Goal: Information Seeking & Learning: Compare options

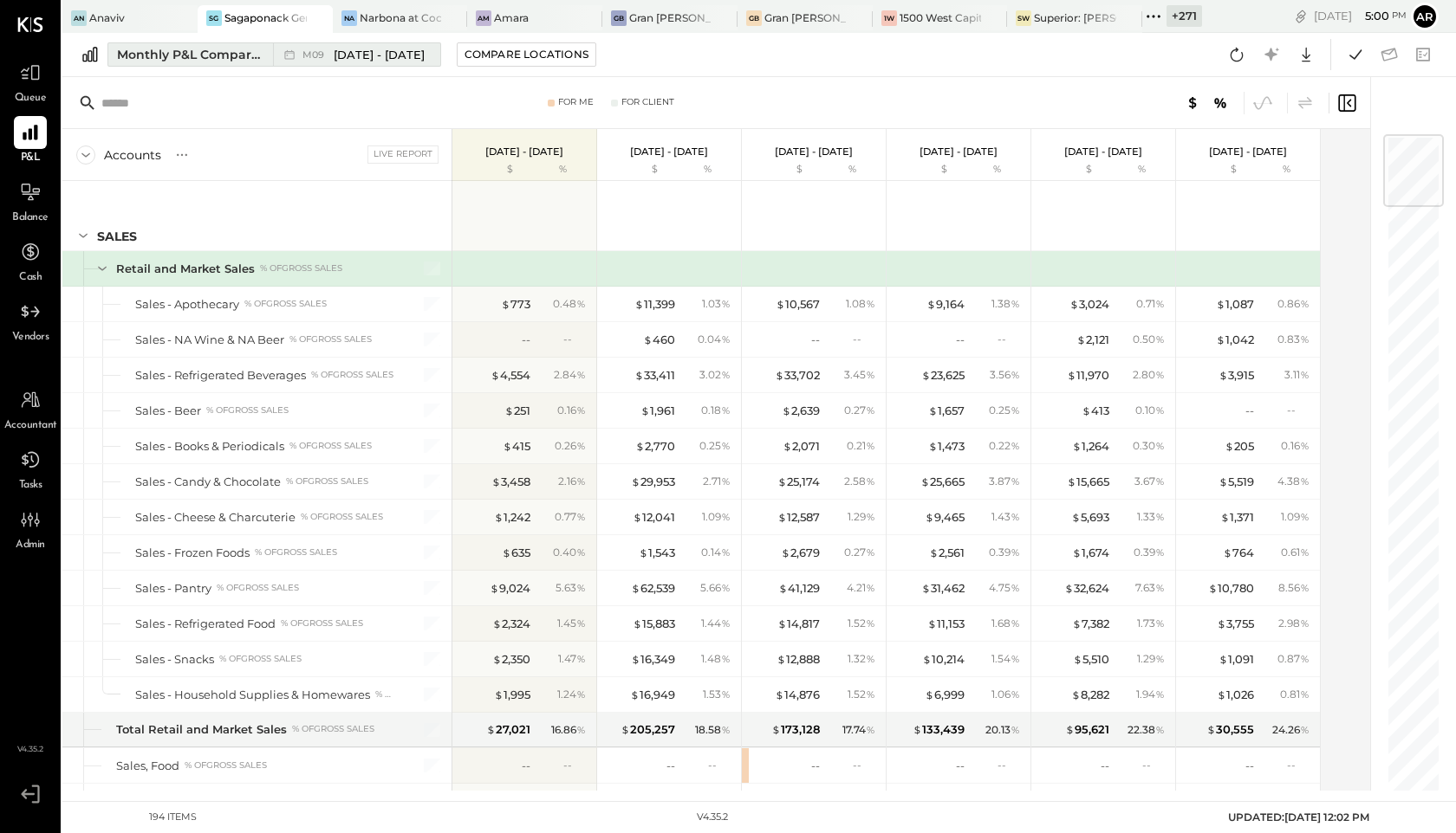
click at [323, 64] on div "M09 Sep 1 - 30, 2025" at bounding box center [352, 54] width 159 height 23
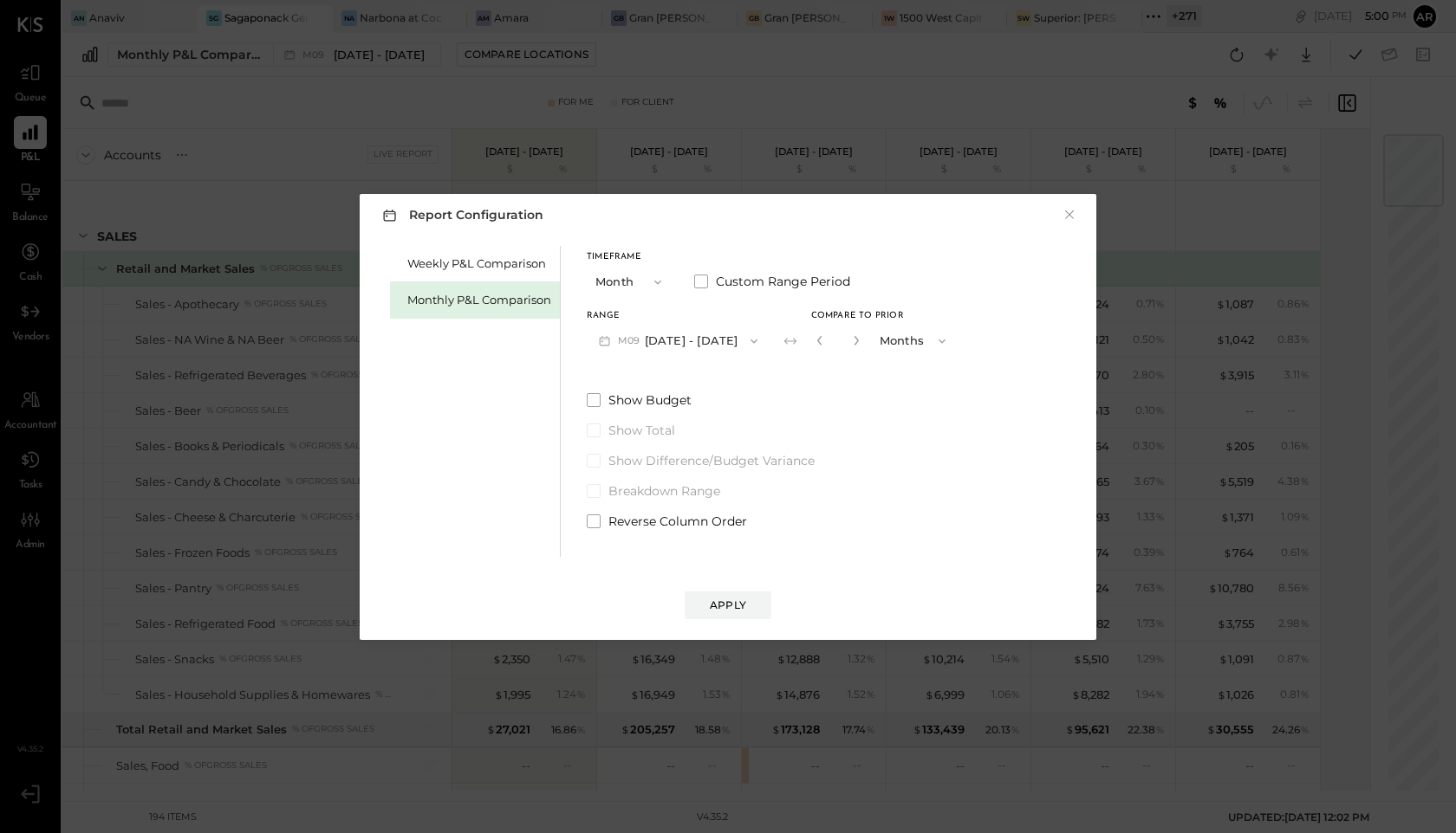
click at [682, 331] on button "M09 Sep 1 - 30, 2025" at bounding box center [678, 341] width 183 height 32
click at [686, 378] on span "Aug 1 - 31, 2025" at bounding box center [670, 379] width 82 height 14
click at [735, 605] on div "Apply" at bounding box center [728, 605] width 36 height 14
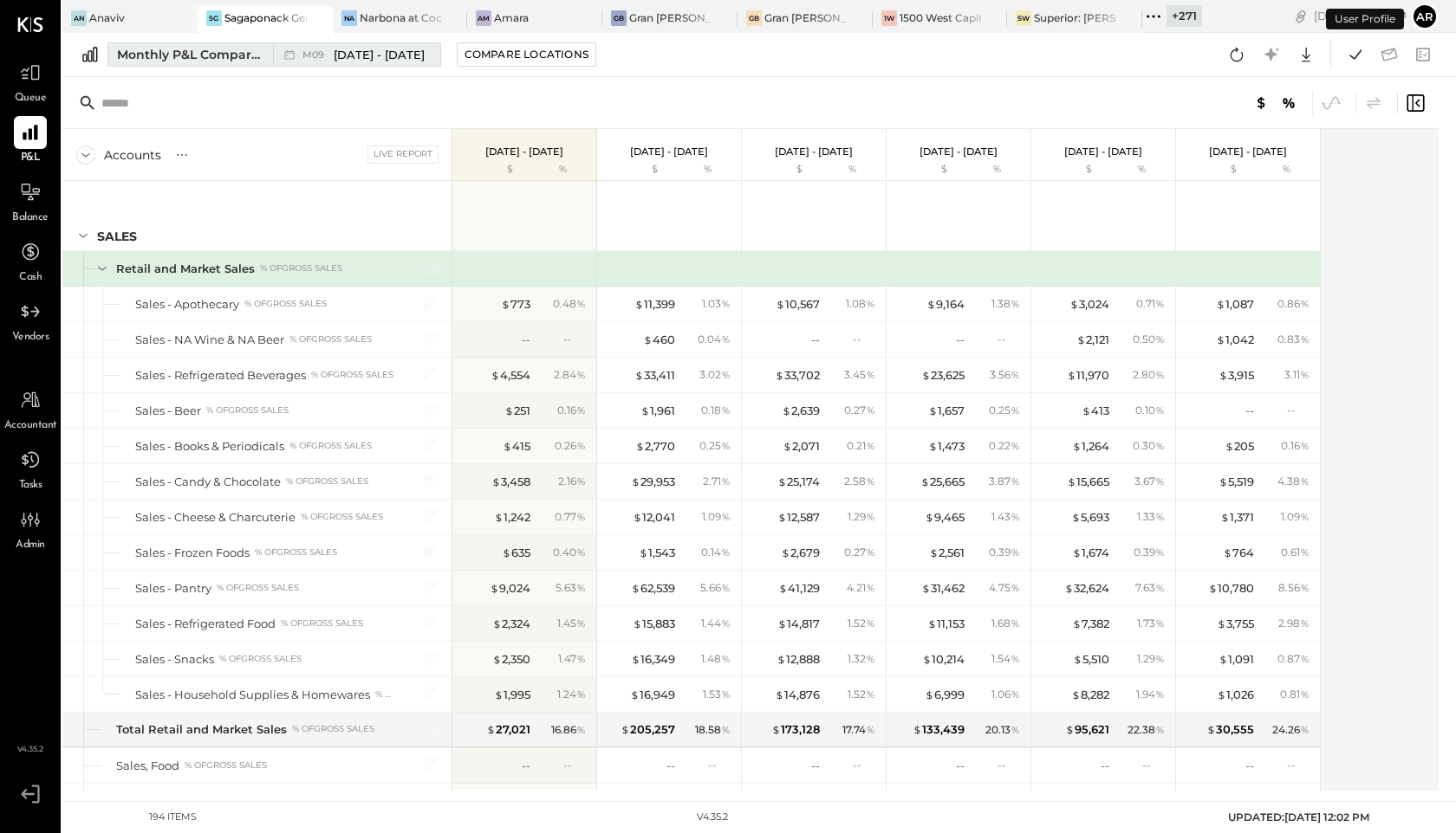
click at [345, 57] on span "Sep 1 - 30, 2025" at bounding box center [378, 55] width 91 height 16
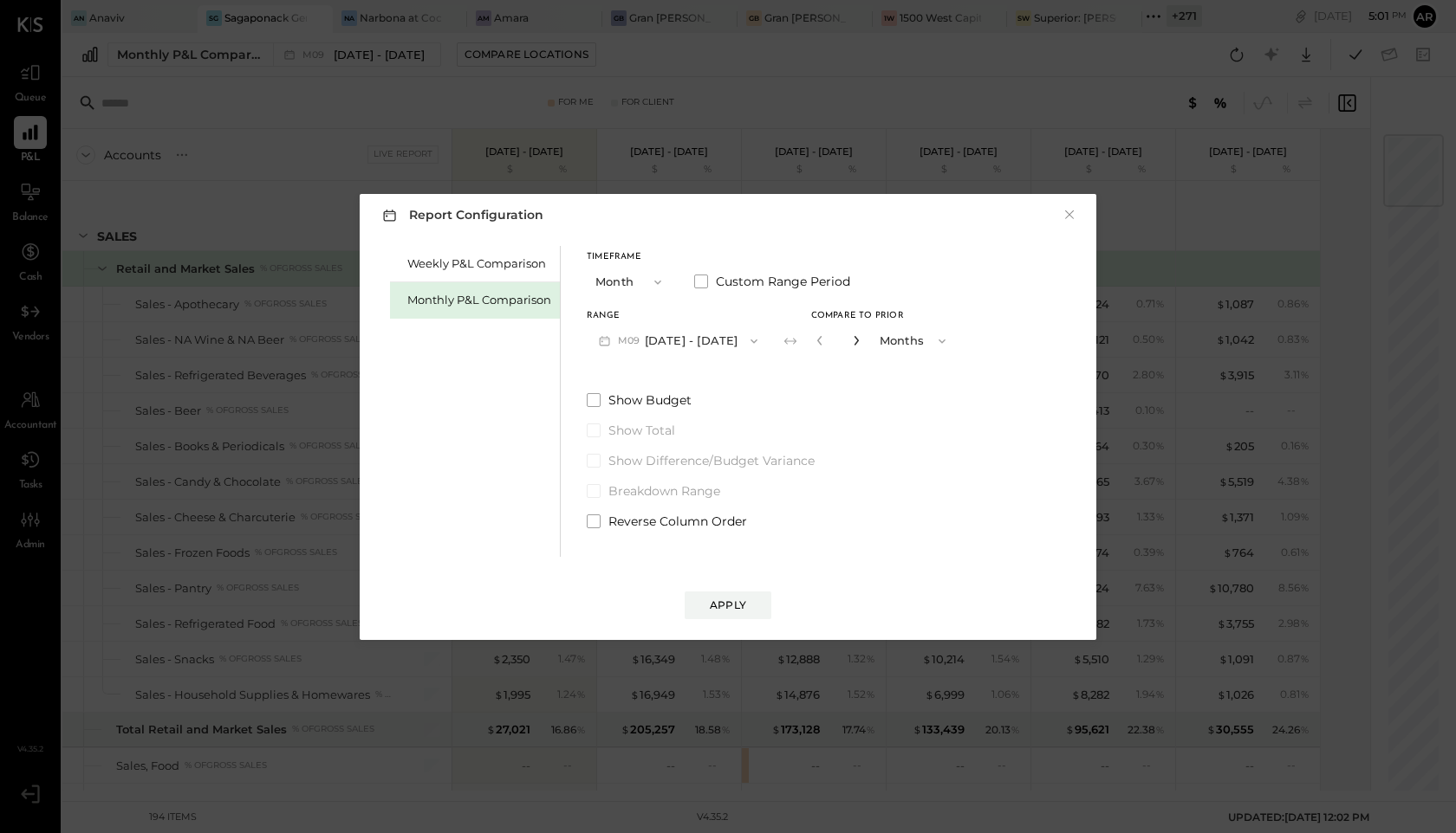
click at [851, 340] on icon "button" at bounding box center [857, 340] width 11 height 11
type input "*"
click at [723, 604] on div "Apply" at bounding box center [728, 605] width 36 height 14
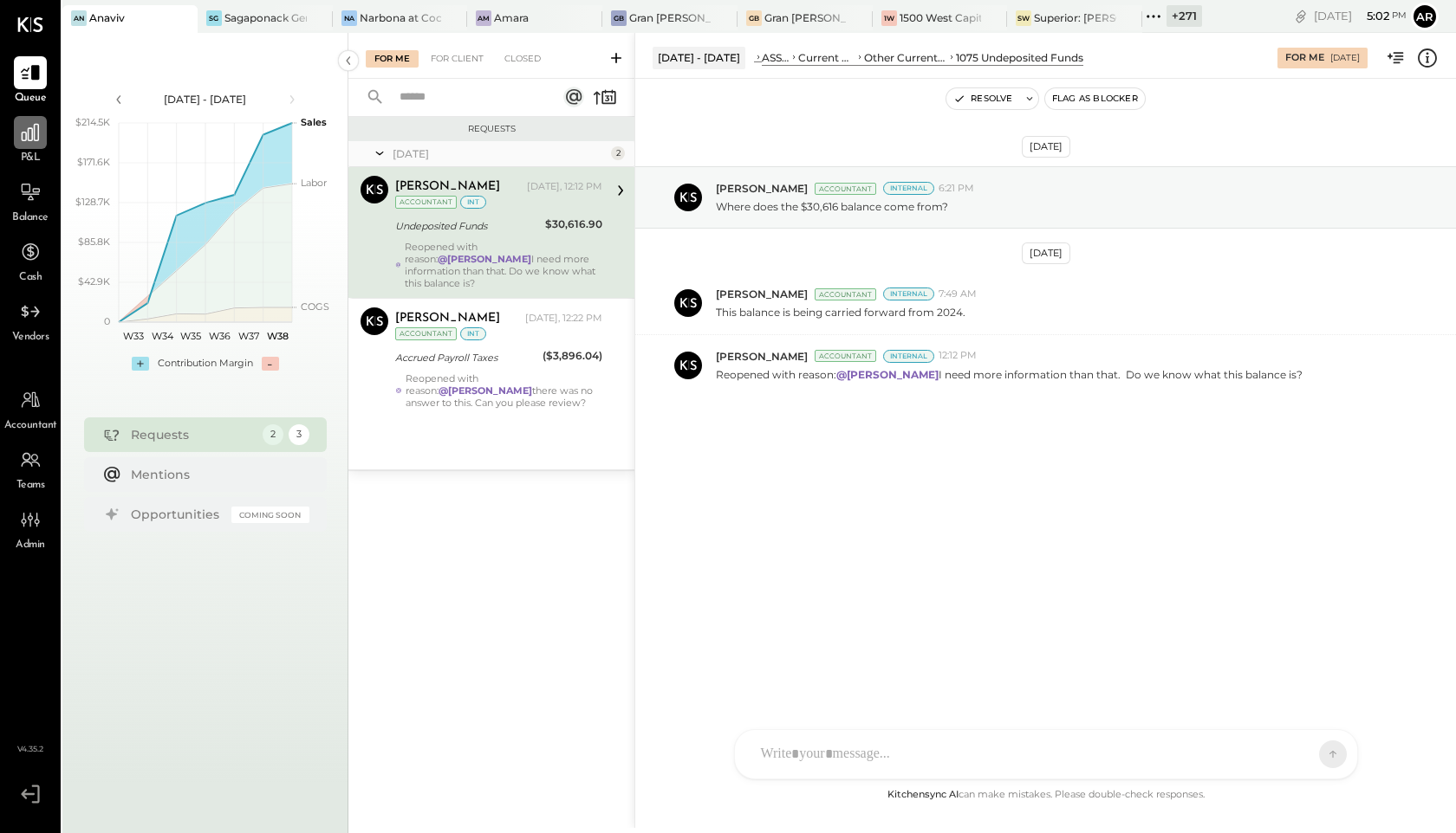
click at [34, 131] on icon at bounding box center [30, 132] width 23 height 23
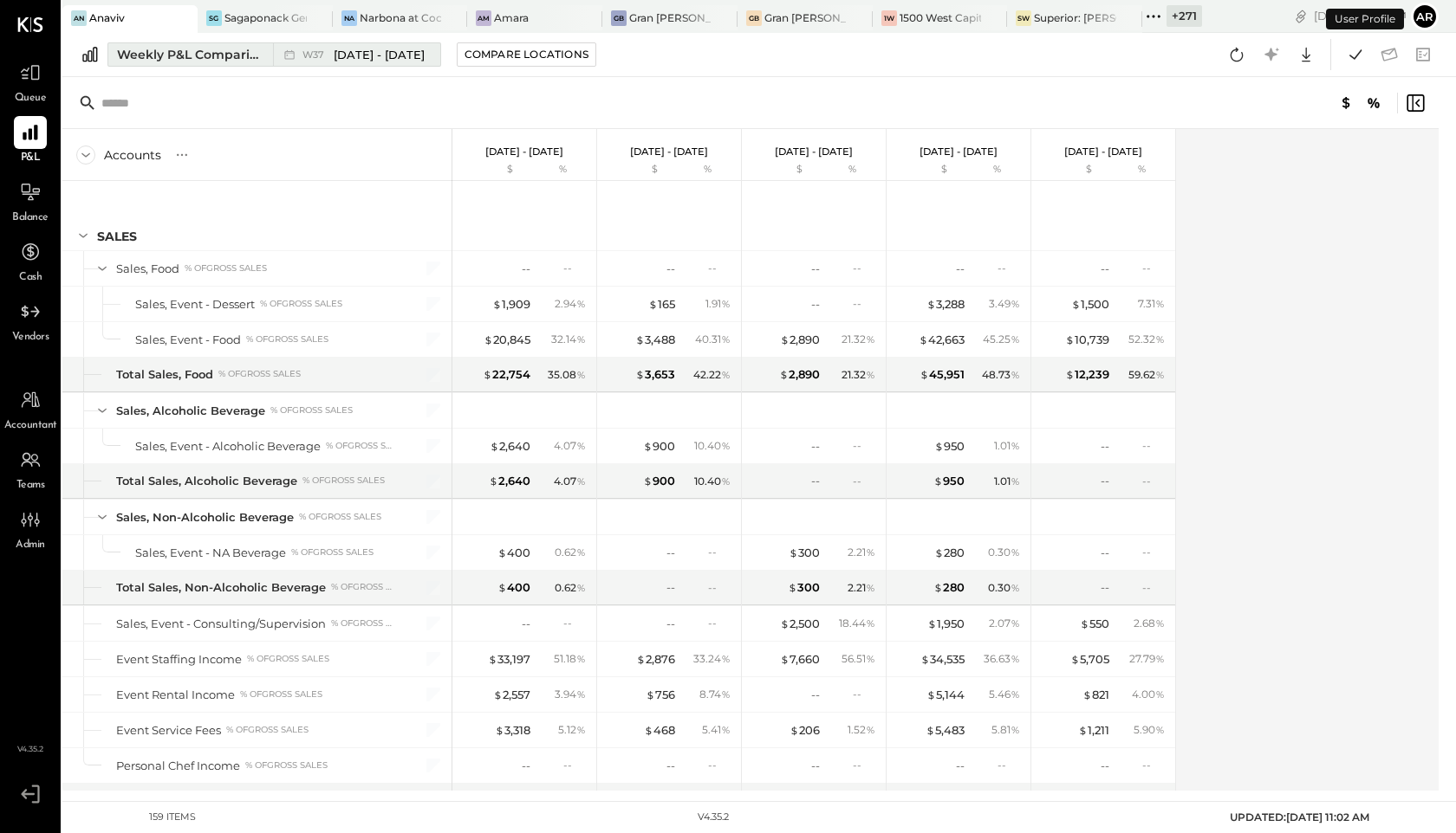
click at [352, 60] on span "Sep 8 - 14, 2025" at bounding box center [378, 55] width 91 height 16
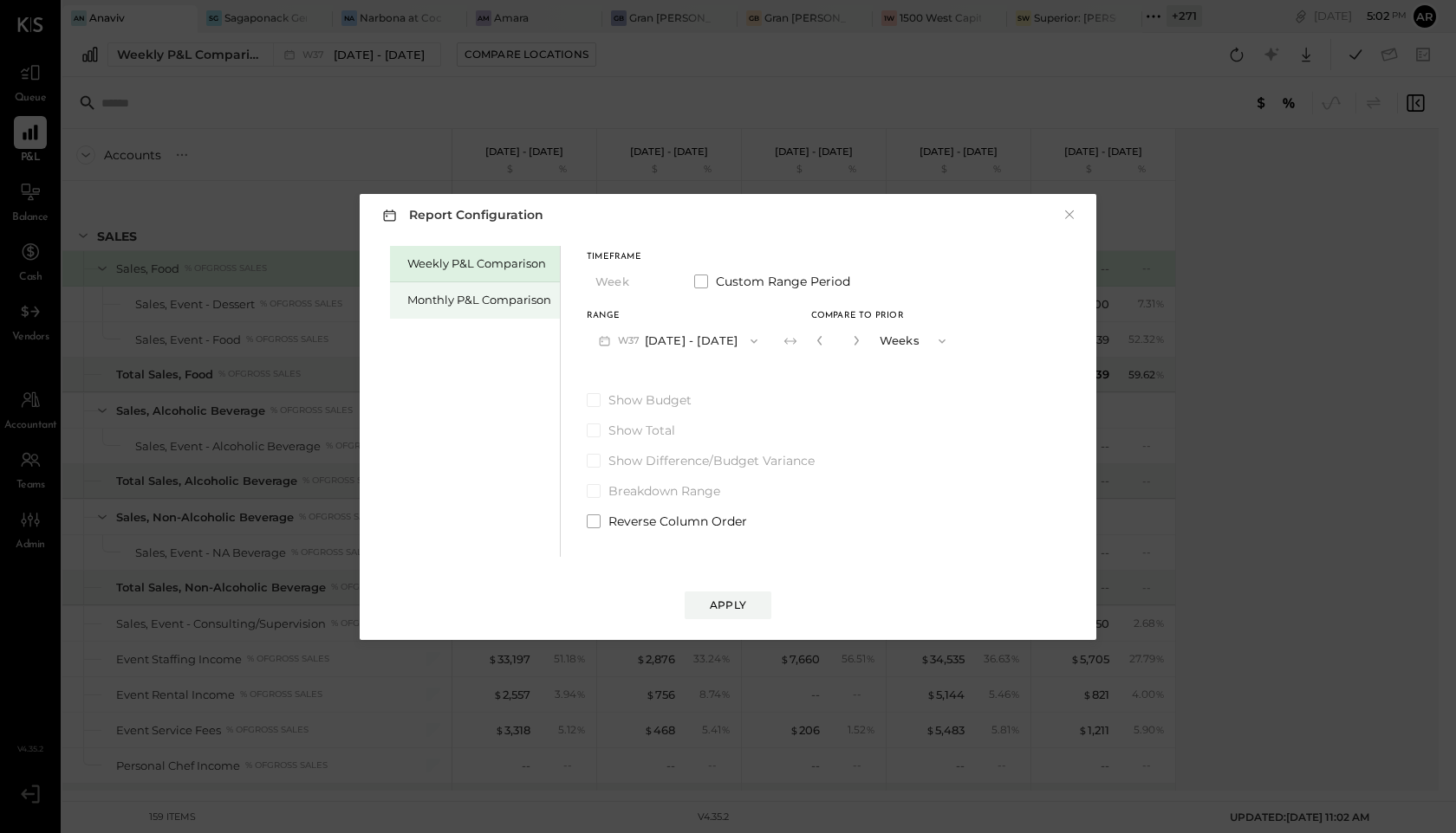
click at [432, 301] on div "Monthly P&L Comparison" at bounding box center [479, 300] width 144 height 16
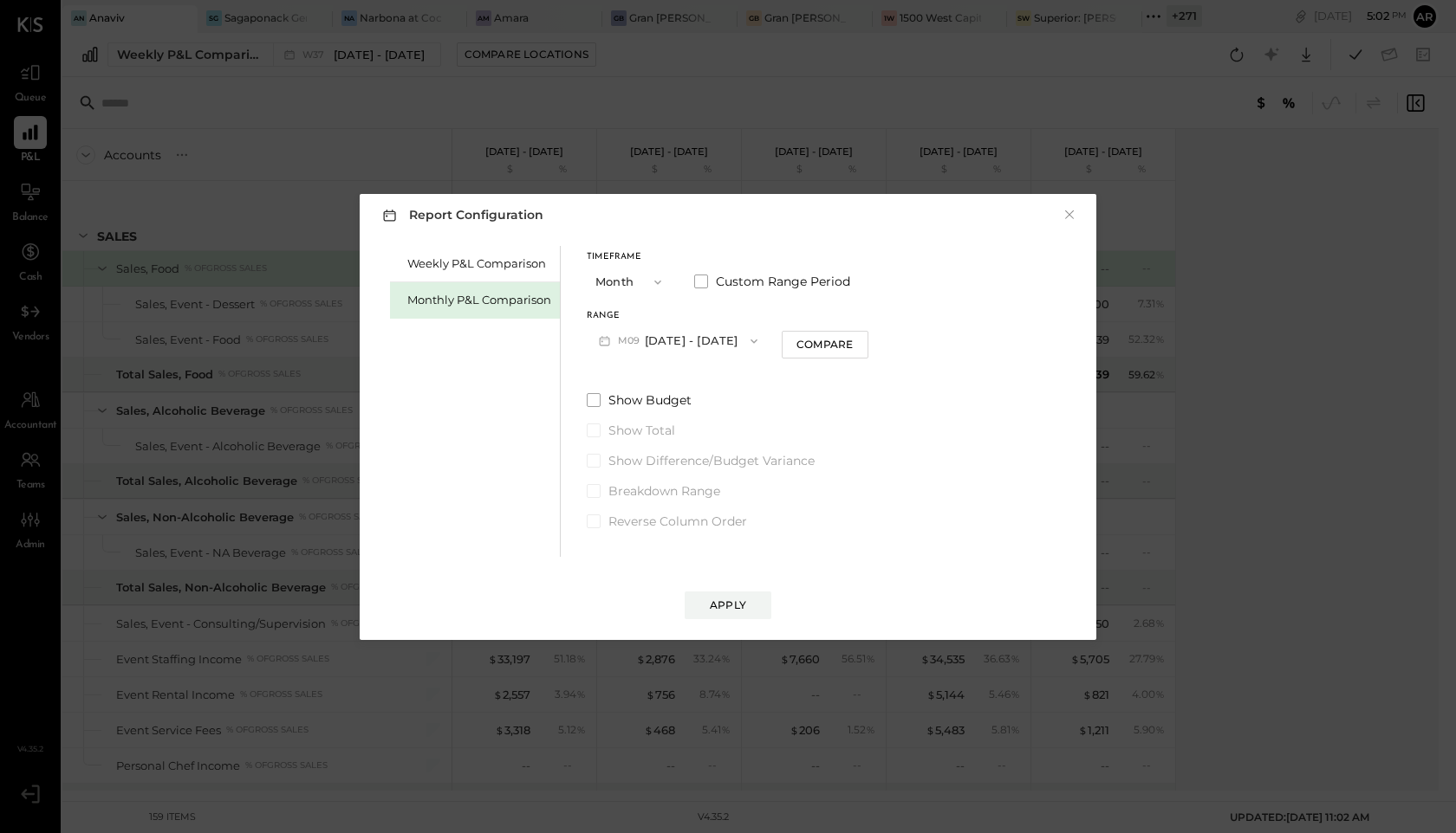
click at [692, 340] on button "M09 Sep 1 - 30, 2025" at bounding box center [678, 341] width 183 height 32
click at [669, 559] on span "[DATE] - [DATE]" at bounding box center [669, 561] width 82 height 14
click at [710, 606] on div "Apply" at bounding box center [728, 605] width 36 height 14
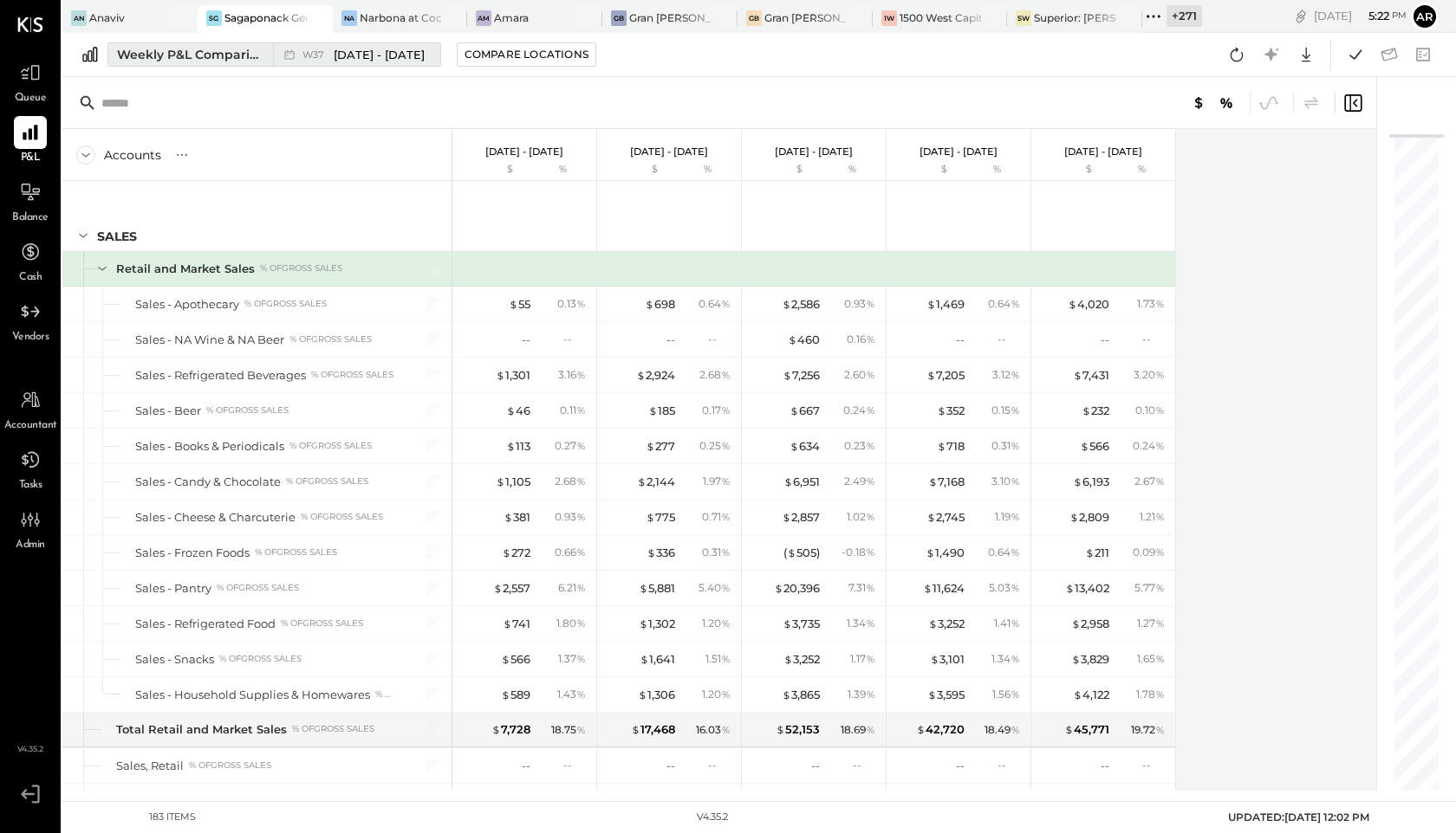
click at [346, 53] on span "Sep 8 - 14, 2025" at bounding box center [378, 55] width 91 height 16
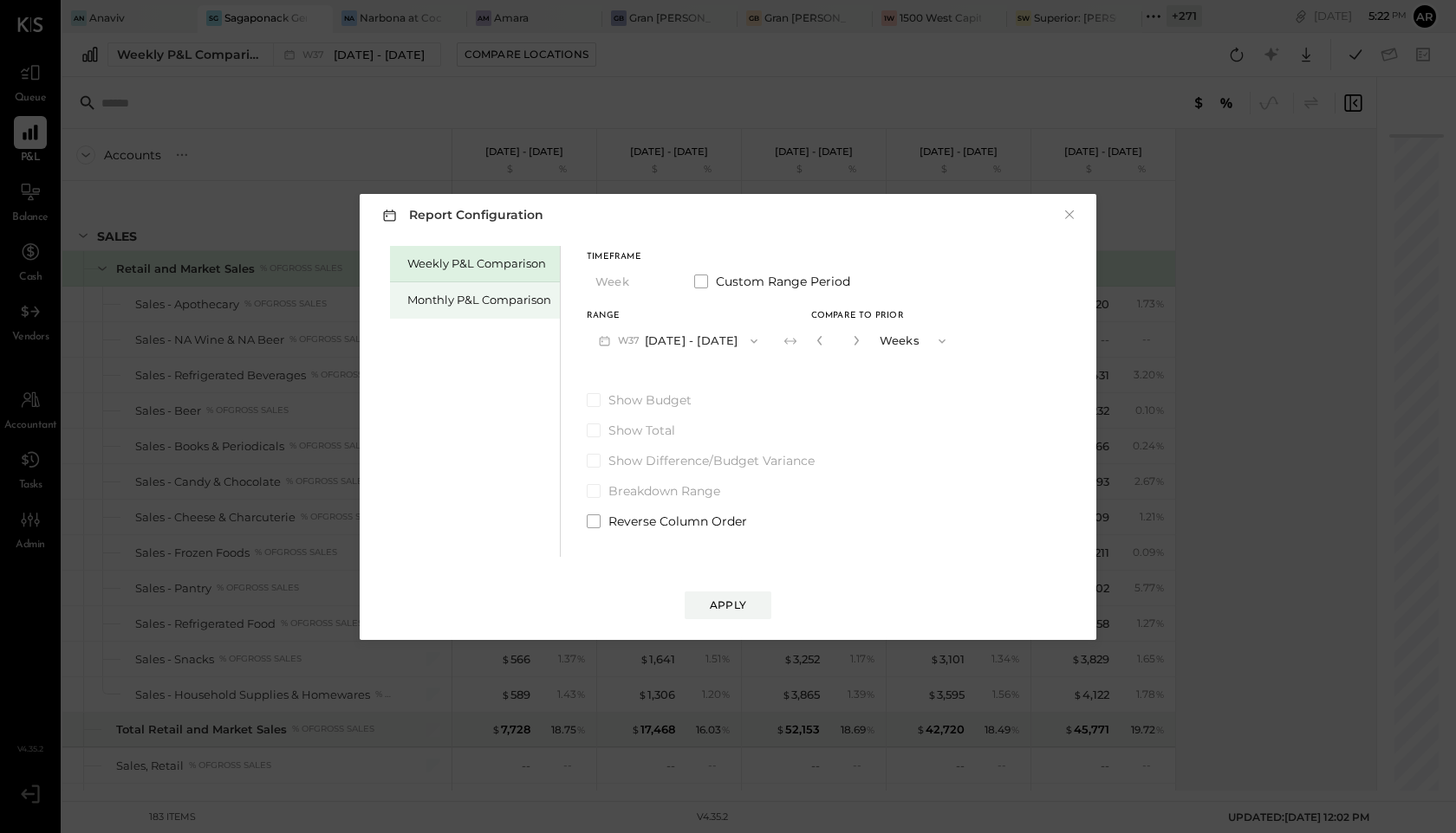
click at [480, 313] on div "Monthly P&L Comparison" at bounding box center [475, 301] width 170 height 36
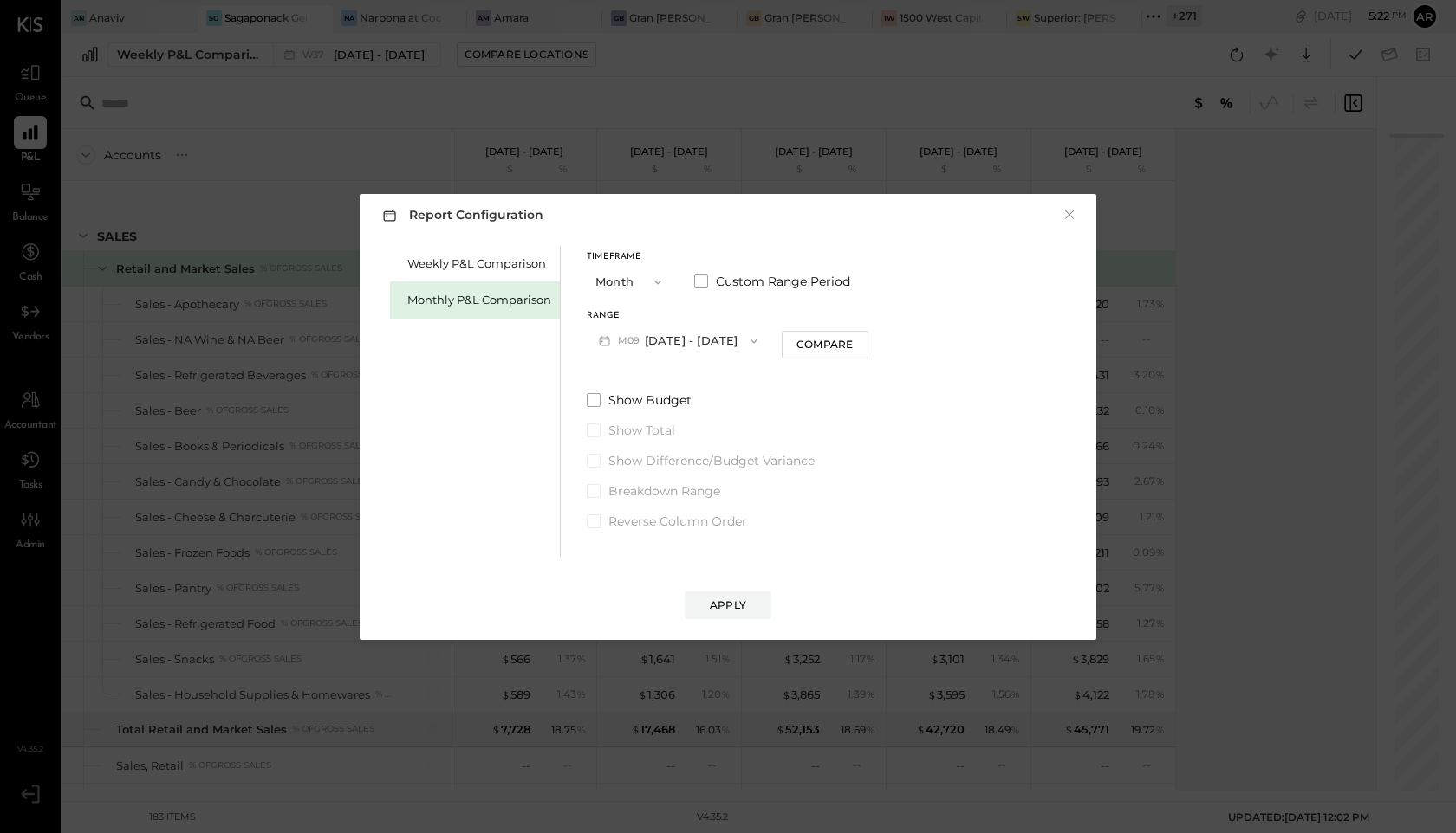
click at [650, 332] on button "M09 Sep 1 - 30, 2025" at bounding box center [678, 341] width 183 height 32
click at [643, 557] on span "Mar 1 - 31, 2025" at bounding box center [669, 561] width 82 height 14
click at [730, 620] on div "Report Configuration × Weekly P&L Comparison Monthly P&L Comparison Timeframe M…" at bounding box center [728, 416] width 737 height 446
click at [728, 600] on div "Apply" at bounding box center [728, 605] width 36 height 14
